Goal: Transaction & Acquisition: Book appointment/travel/reservation

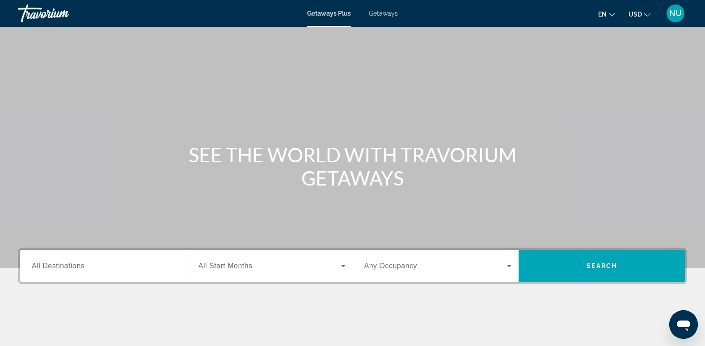
click at [69, 268] on span "All Destinations" at bounding box center [58, 266] width 53 height 8
click at [69, 268] on input "Destination All Destinations" at bounding box center [105, 266] width 147 height 11
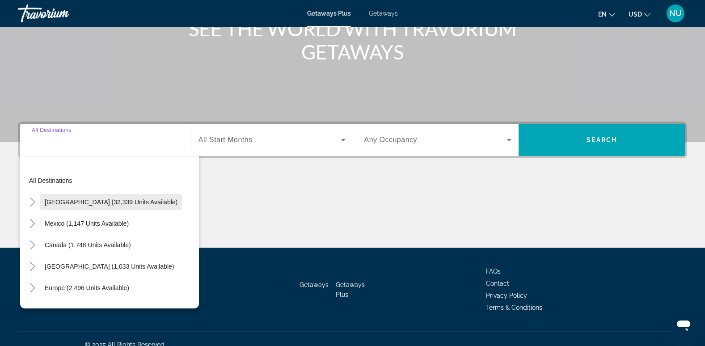
scroll to position [137, 0]
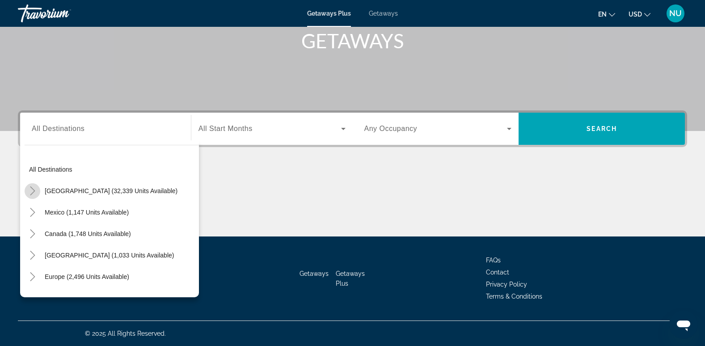
click at [35, 190] on icon "Toggle United States (32,339 units available)" at bounding box center [32, 190] width 9 height 9
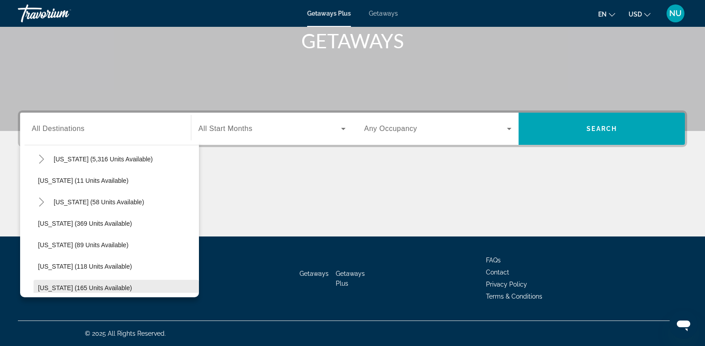
scroll to position [160, 0]
click at [45, 159] on icon "Toggle Florida (5,316 units available)" at bounding box center [41, 159] width 9 height 9
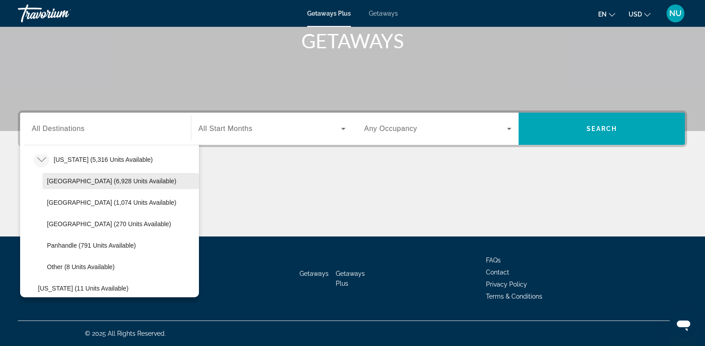
click at [121, 183] on span "[GEOGRAPHIC_DATA] (6,928 units available)" at bounding box center [111, 180] width 129 height 7
type input "**********"
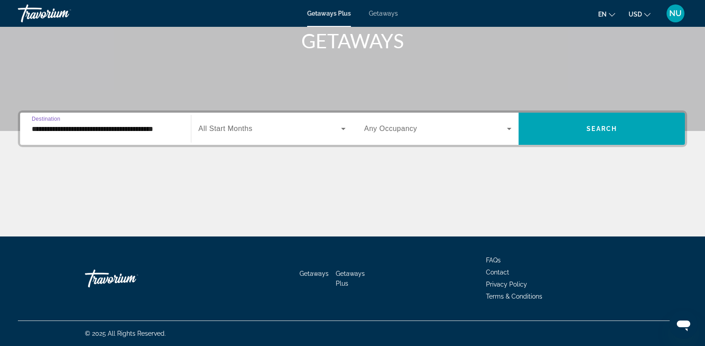
click at [507, 126] on icon "Search widget" at bounding box center [509, 128] width 11 height 11
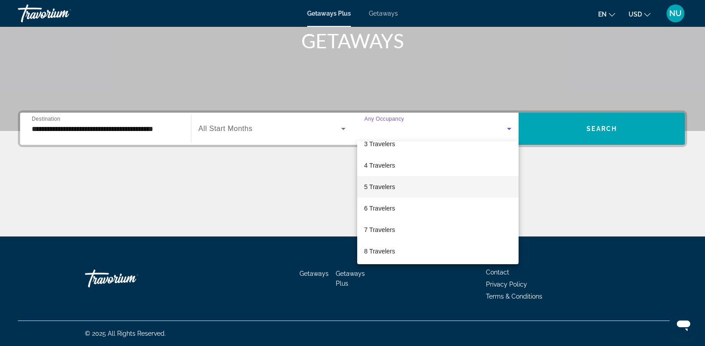
scroll to position [0, 0]
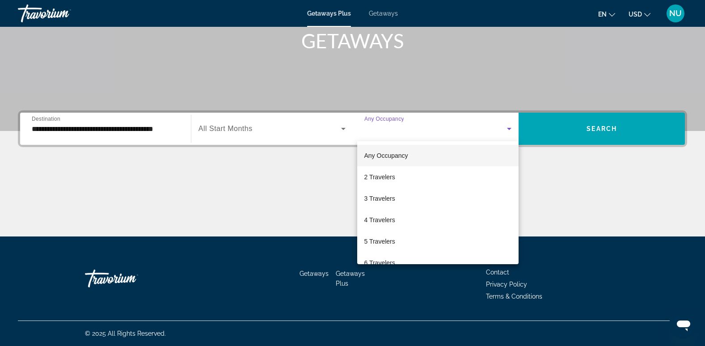
click at [592, 128] on div at bounding box center [352, 173] width 705 height 346
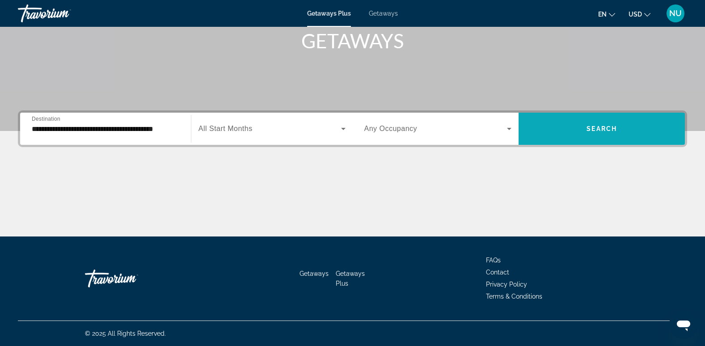
click at [590, 130] on span "Search" at bounding box center [601, 128] width 30 height 7
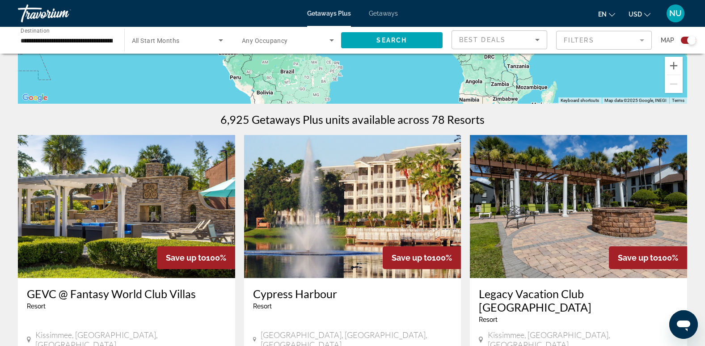
scroll to position [357, 0]
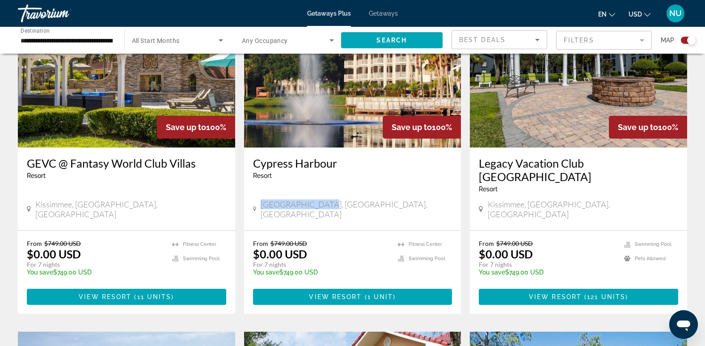
drag, startPoint x: 277, startPoint y: 190, endPoint x: 327, endPoint y: 191, distance: 49.6
click at [327, 199] on div "[GEOGRAPHIC_DATA], [GEOGRAPHIC_DATA], [GEOGRAPHIC_DATA]" at bounding box center [352, 209] width 199 height 20
drag, startPoint x: 251, startPoint y: 241, endPoint x: 285, endPoint y: 240, distance: 34.4
click at [285, 240] on div "From $749.00 USD $0.00 USD For 7 nights You save $749.00 USD temp 5 [GEOGRAPHIC…" at bounding box center [352, 272] width 217 height 83
drag, startPoint x: 285, startPoint y: 240, endPoint x: 258, endPoint y: 227, distance: 30.2
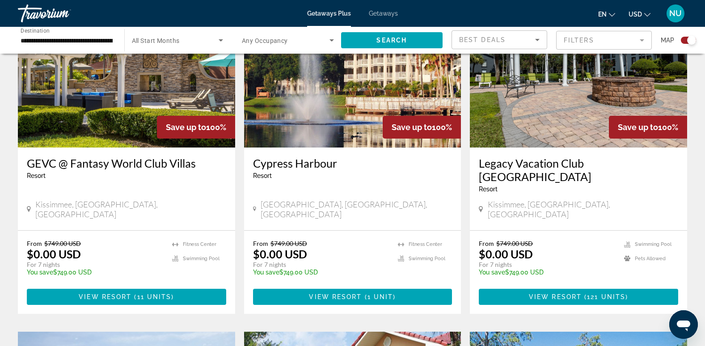
click at [259, 247] on p "$0.00 USD" at bounding box center [280, 253] width 54 height 13
drag, startPoint x: 255, startPoint y: 227, endPoint x: 313, endPoint y: 229, distance: 58.1
click at [313, 239] on div "From $749.00 USD $0.00 USD For 7 nights You save $749.00 USD temp" at bounding box center [321, 260] width 136 height 42
drag, startPoint x: 313, startPoint y: 229, endPoint x: 267, endPoint y: 217, distance: 47.6
click at [267, 239] on span "From" at bounding box center [260, 243] width 15 height 8
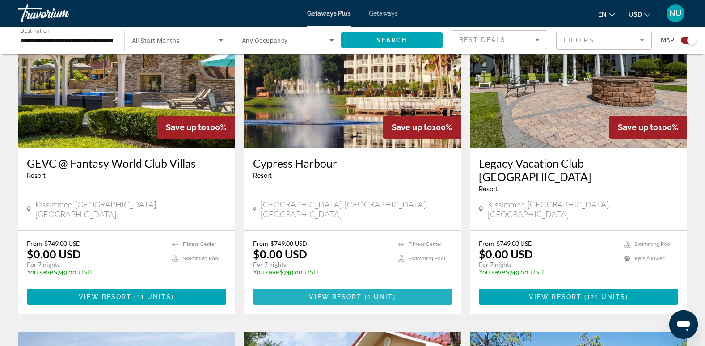
click at [351, 293] on span "View Resort" at bounding box center [335, 296] width 53 height 7
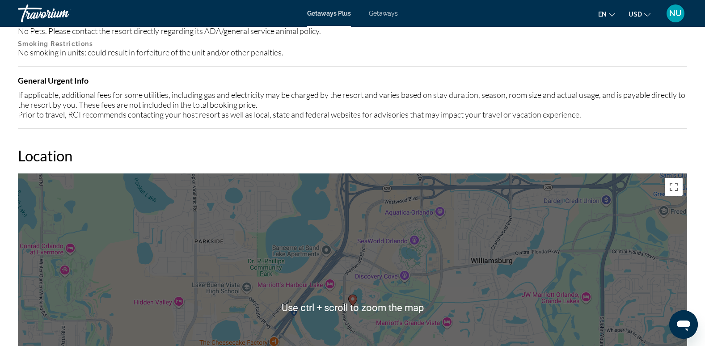
scroll to position [840, 0]
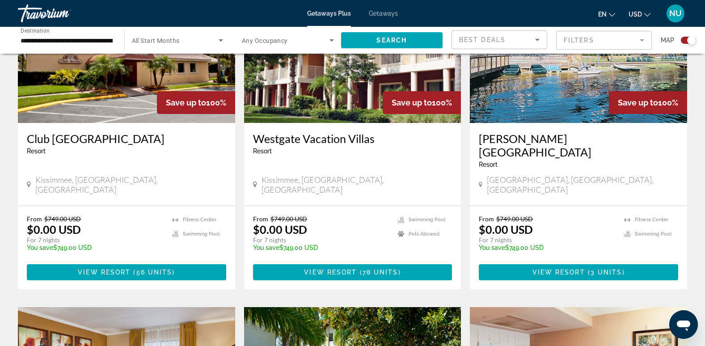
scroll to position [715, 0]
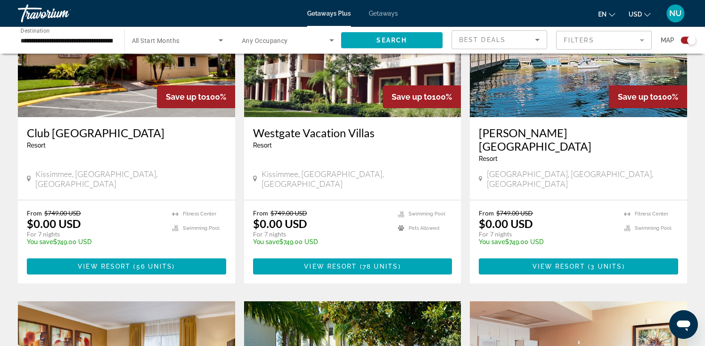
click at [529, 83] on img "Main content" at bounding box center [578, 45] width 217 height 143
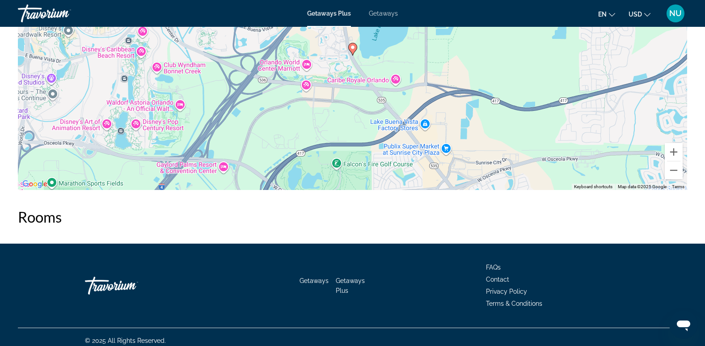
scroll to position [1494, 0]
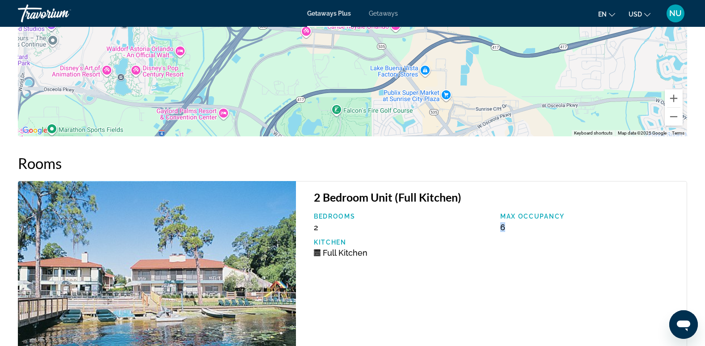
drag, startPoint x: 499, startPoint y: 219, endPoint x: 518, endPoint y: 219, distance: 19.7
click at [518, 219] on div "Max Occupancy 6" at bounding box center [588, 222] width 186 height 19
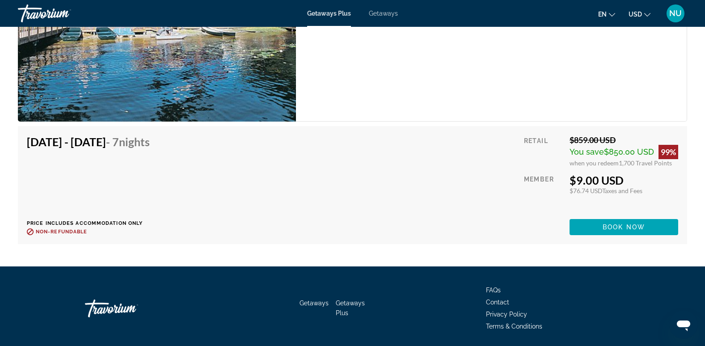
scroll to position [1754, 0]
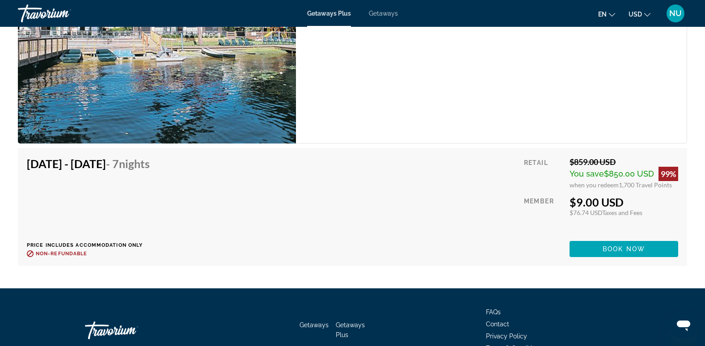
drag, startPoint x: 570, startPoint y: 154, endPoint x: 618, endPoint y: 155, distance: 48.3
click at [618, 157] on div "$859.00 USD" at bounding box center [623, 162] width 109 height 10
drag, startPoint x: 618, startPoint y: 155, endPoint x: 429, endPoint y: 153, distance: 189.0
click at [429, 157] on div "[DATE] - [DATE] - 7 Nights Price includes accommodation only Refundable until :…" at bounding box center [352, 207] width 651 height 100
drag, startPoint x: 568, startPoint y: 151, endPoint x: 619, endPoint y: 156, distance: 50.7
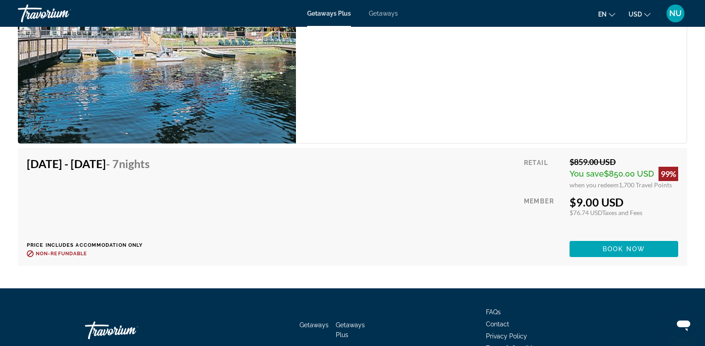
click at [619, 157] on div "$859.00 USD" at bounding box center [623, 162] width 109 height 10
drag, startPoint x: 619, startPoint y: 156, endPoint x: 570, endPoint y: 154, distance: 48.7
click at [570, 157] on div "$859.00 USD" at bounding box center [623, 162] width 109 height 10
drag, startPoint x: 569, startPoint y: 195, endPoint x: 603, endPoint y: 196, distance: 34.4
click at [603, 196] on div "$9.00 USD" at bounding box center [623, 201] width 109 height 13
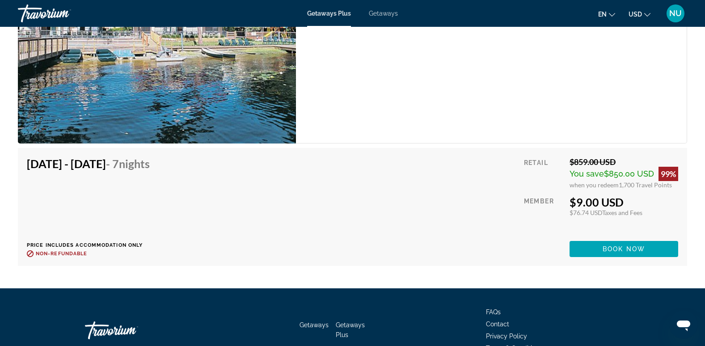
drag, startPoint x: 603, startPoint y: 196, endPoint x: 587, endPoint y: 210, distance: 21.6
click at [587, 210] on div "Retail $859.00 USD You save $850.00 USD 99% when you redeem 1,700 Travel Points…" at bounding box center [601, 207] width 154 height 100
drag, startPoint x: 570, startPoint y: 205, endPoint x: 588, endPoint y: 204, distance: 18.3
click at [588, 209] on div "$76.74 USD Taxes and Fees" at bounding box center [623, 213] width 109 height 8
drag, startPoint x: 588, startPoint y: 204, endPoint x: 612, endPoint y: 239, distance: 42.8
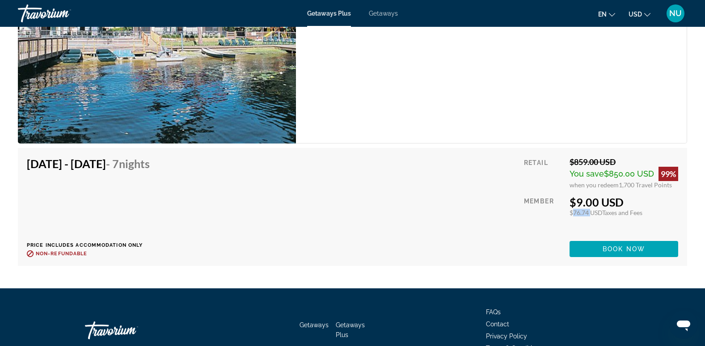
click at [612, 245] on span "Book now" at bounding box center [623, 248] width 42 height 7
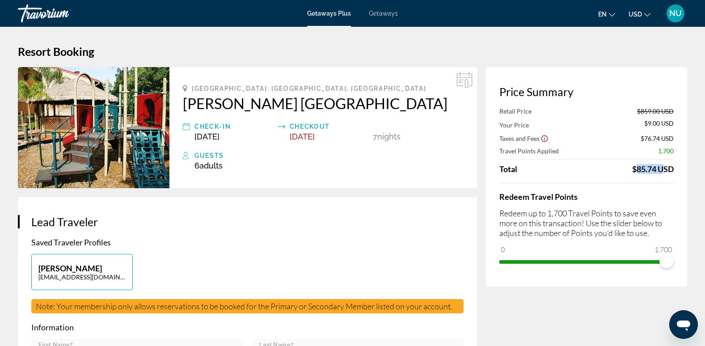
drag, startPoint x: 631, startPoint y: 168, endPoint x: 659, endPoint y: 170, distance: 28.7
click at [659, 170] on div "$85.74 USD" at bounding box center [653, 169] width 42 height 10
drag, startPoint x: 193, startPoint y: 163, endPoint x: 238, endPoint y: 163, distance: 44.2
click at [238, 163] on div "Guests 6 Adult Adults , Child Children" at bounding box center [323, 160] width 281 height 20
drag, startPoint x: 238, startPoint y: 163, endPoint x: 312, endPoint y: 195, distance: 81.0
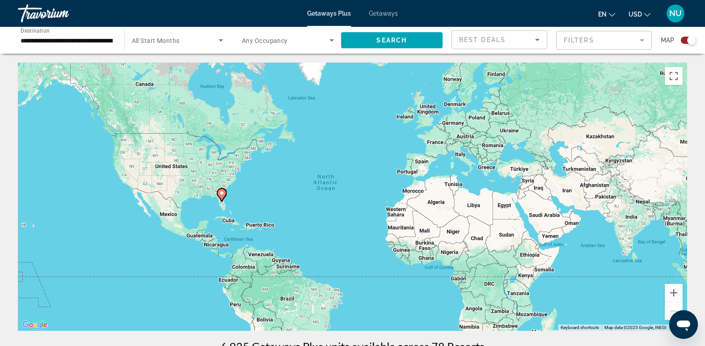
click at [386, 20] on div "Getaways Plus Getaways en English Español Français Italiano Português русский U…" at bounding box center [352, 13] width 705 height 23
click at [386, 16] on span "Getaways" at bounding box center [383, 13] width 29 height 7
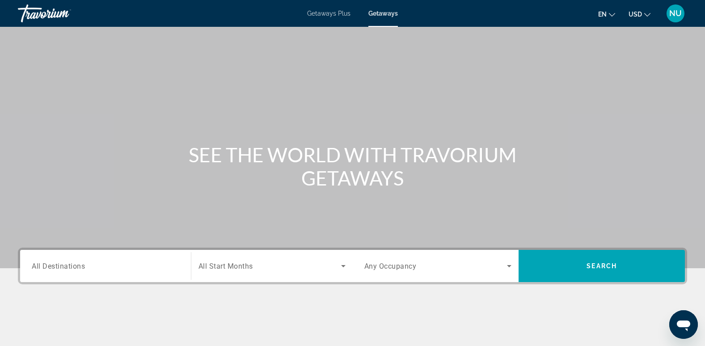
click at [76, 271] on div "Search widget" at bounding box center [105, 265] width 147 height 25
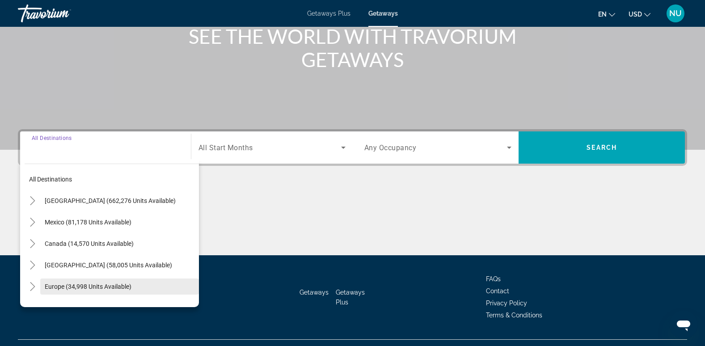
scroll to position [137, 0]
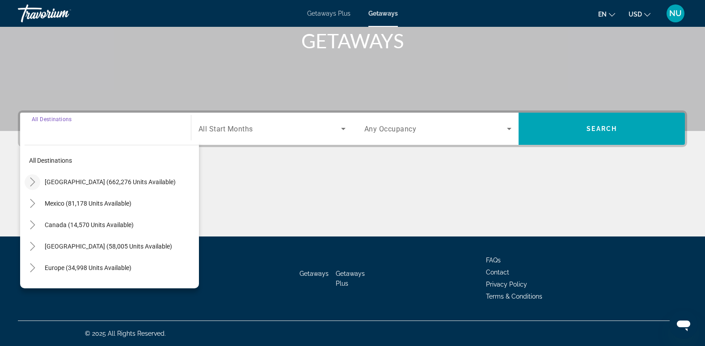
click at [32, 180] on icon "Toggle United States (662,276 units available)" at bounding box center [32, 181] width 5 height 9
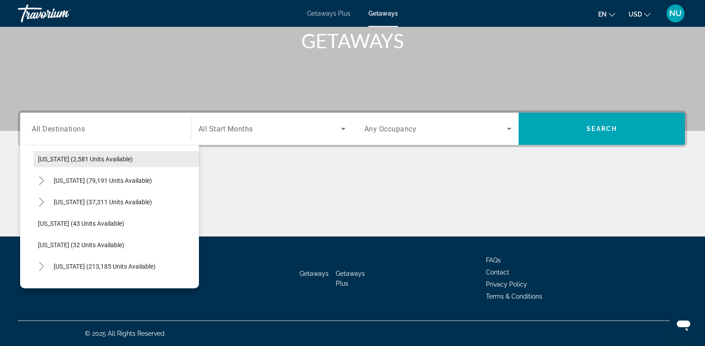
scroll to position [115, 0]
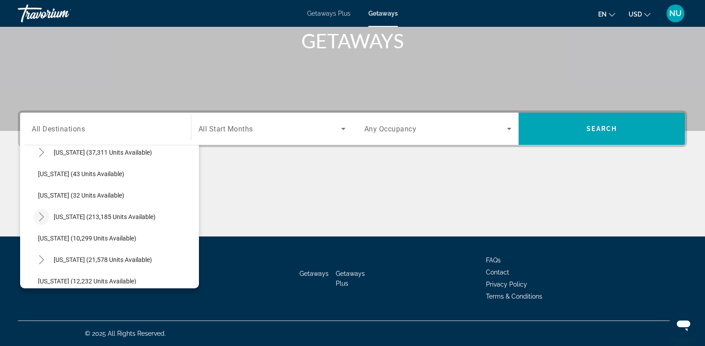
click at [41, 214] on icon "Toggle Florida (213,185 units available)" at bounding box center [41, 216] width 9 height 9
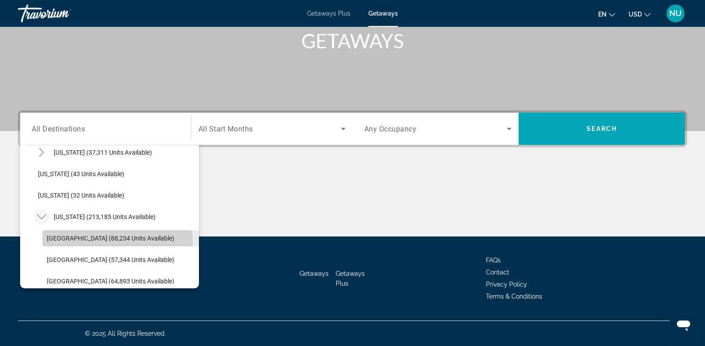
click at [83, 241] on span "[GEOGRAPHIC_DATA] (88,234 units available)" at bounding box center [110, 238] width 127 height 7
type input "**********"
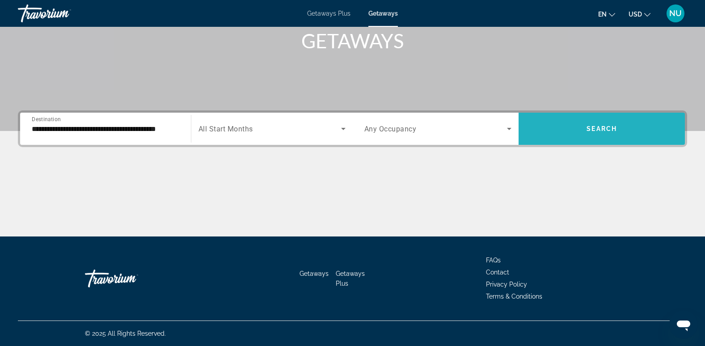
click at [581, 126] on span "Search widget" at bounding box center [601, 128] width 166 height 21
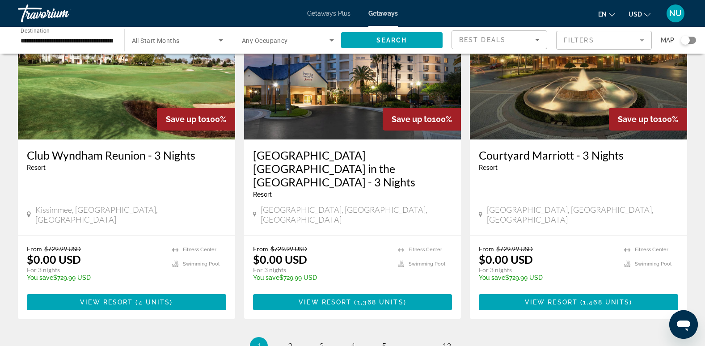
scroll to position [1166, 0]
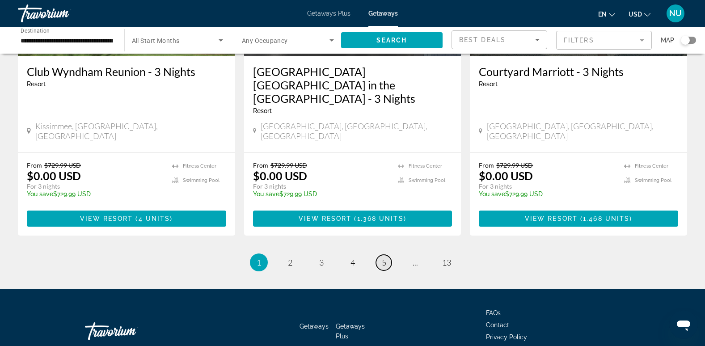
click at [387, 255] on link "page 5" at bounding box center [384, 263] width 16 height 16
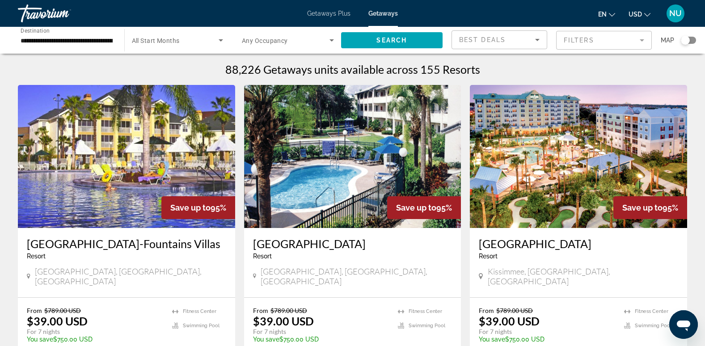
click at [376, 160] on img "Main content" at bounding box center [352, 156] width 217 height 143
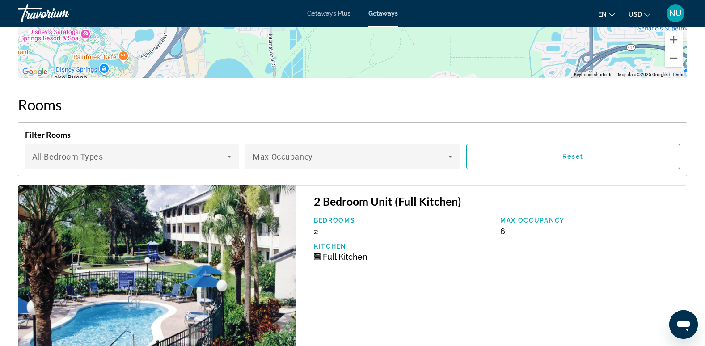
scroll to position [1437, 0]
